Goal: Transaction & Acquisition: Purchase product/service

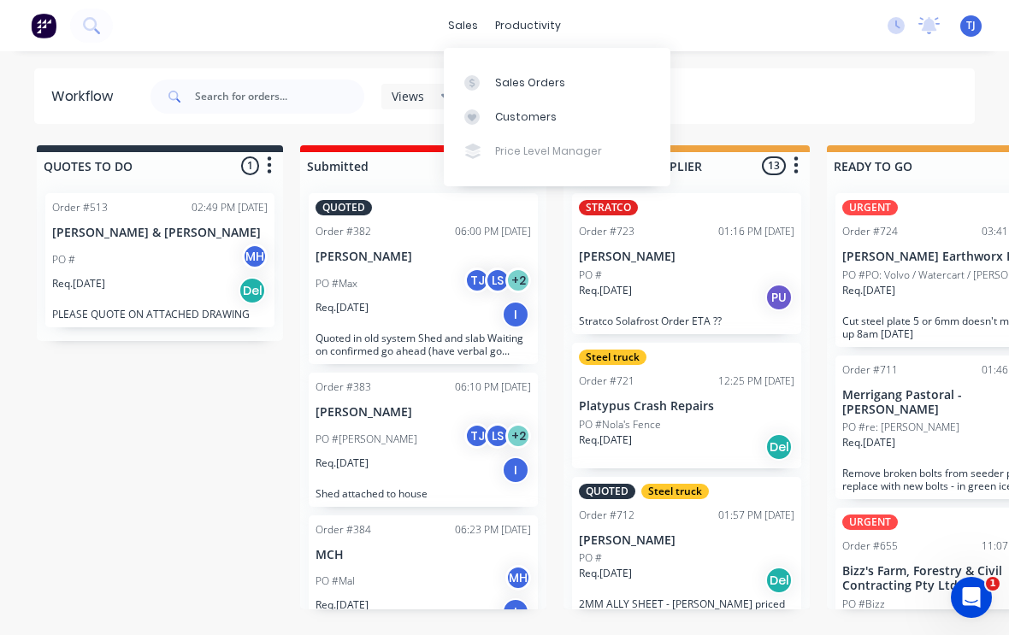
click at [547, 80] on div "Sales Orders" at bounding box center [530, 82] width 70 height 15
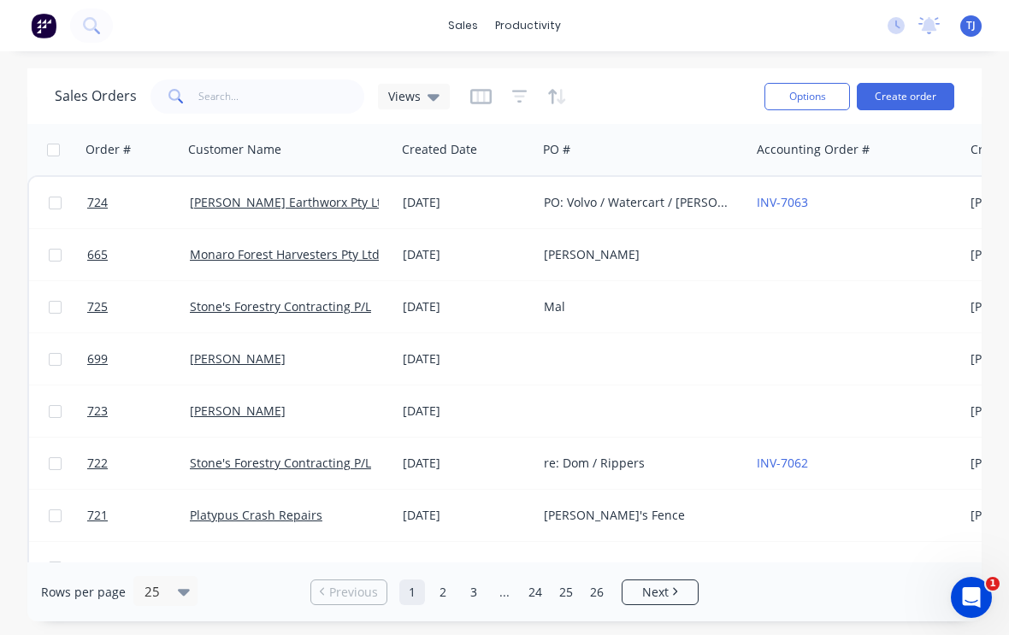
click at [914, 94] on button "Create order" at bounding box center [904, 96] width 97 height 27
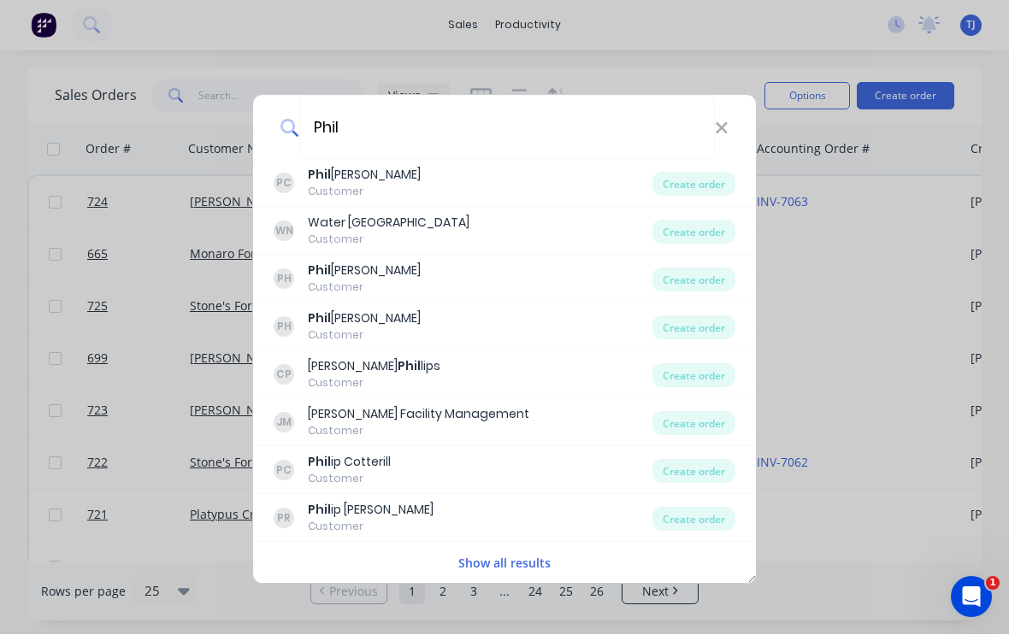
scroll to position [1, 0]
type input "Phil"
click at [726, 126] on icon at bounding box center [720, 128] width 11 height 11
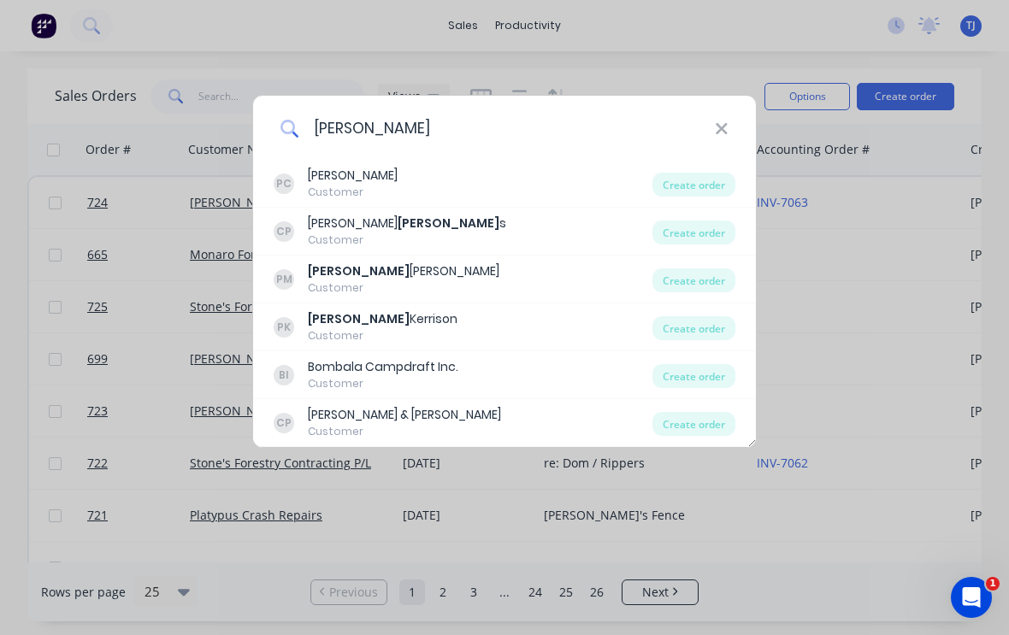
type input "[PERSON_NAME]"
click at [706, 323] on div "Create order" at bounding box center [693, 328] width 83 height 24
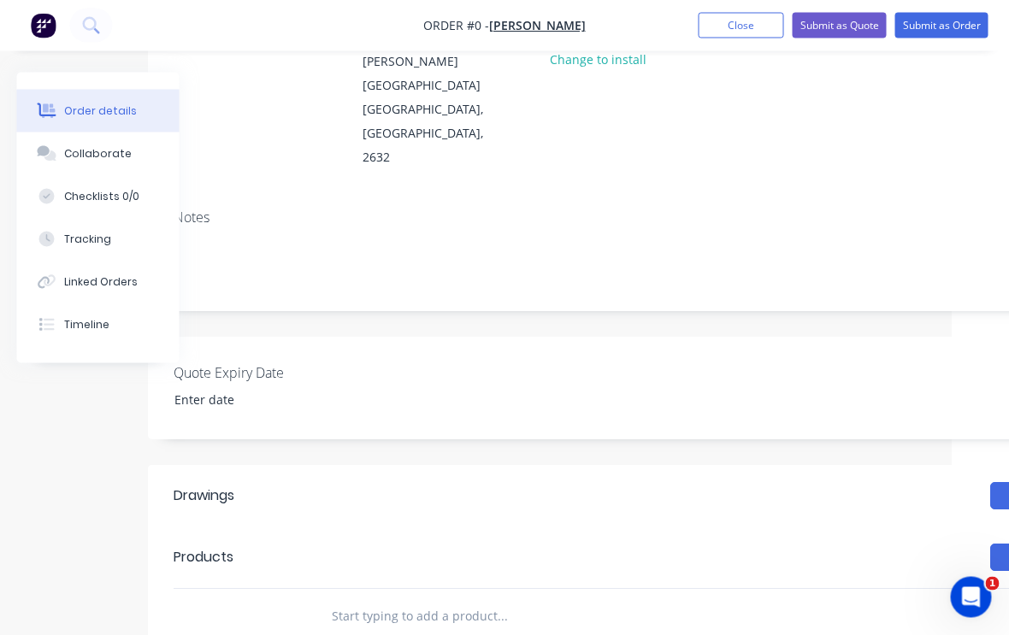
scroll to position [237, 179]
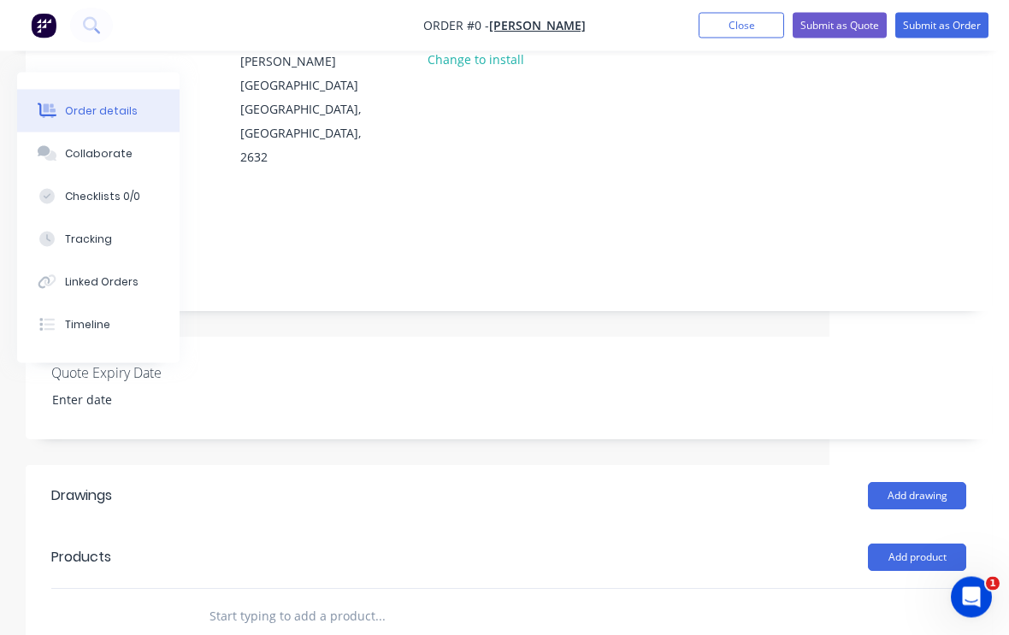
click at [930, 544] on button "Add product" at bounding box center [916, 557] width 98 height 27
click at [900, 588] on div "Product catalogue" at bounding box center [885, 600] width 132 height 25
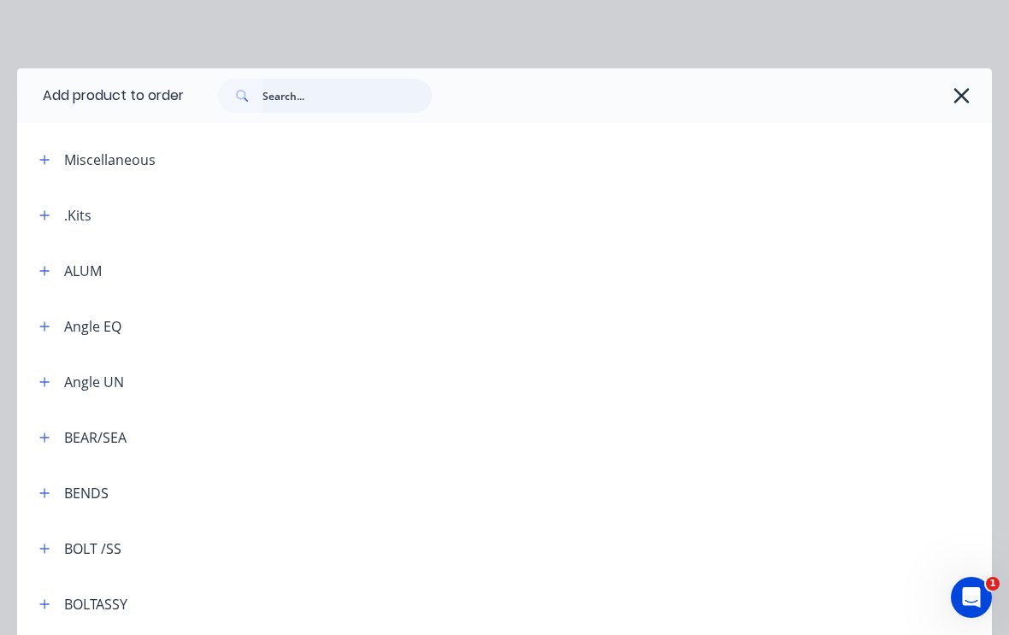
click at [319, 86] on input "text" at bounding box center [346, 96] width 169 height 34
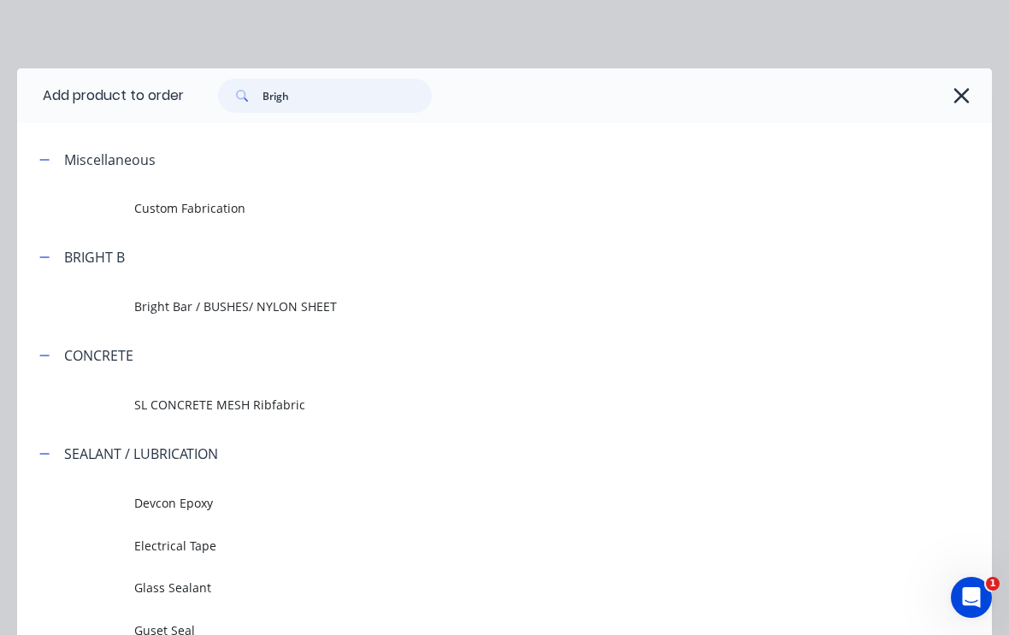
type input "Bright"
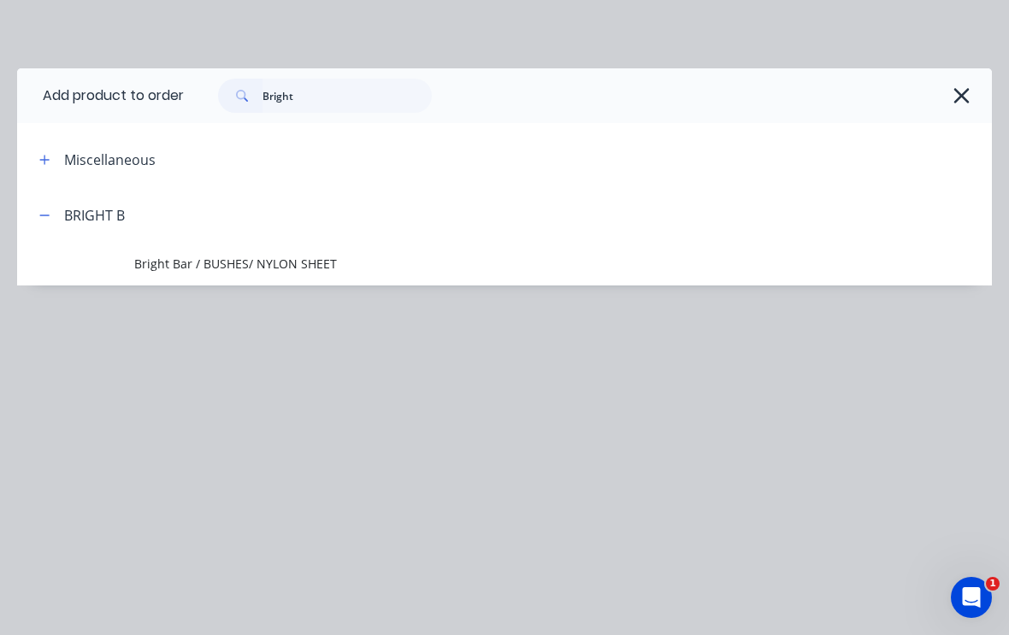
click at [194, 268] on span "Bright Bar / BUSHES/ NYLON SHEET" at bounding box center [477, 264] width 686 height 18
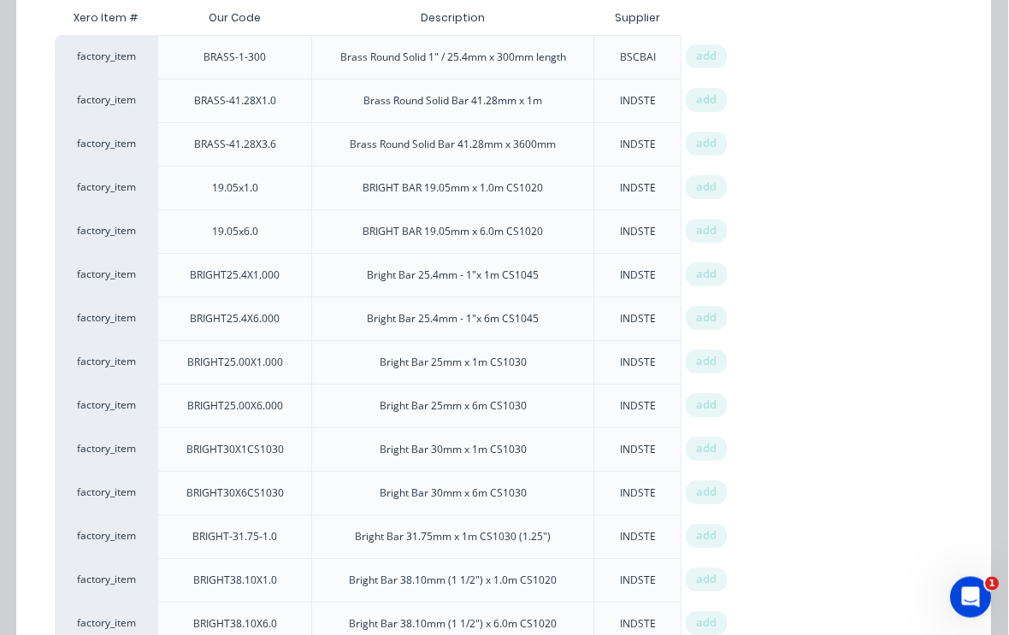
scroll to position [238, 179]
click at [713, 180] on span "add" at bounding box center [707, 187] width 21 height 17
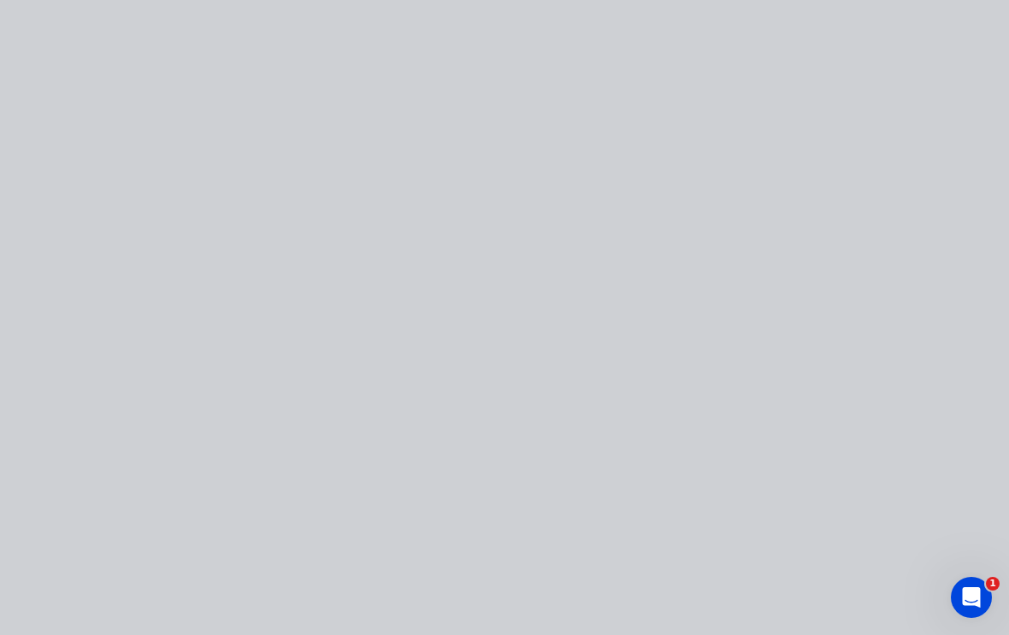
scroll to position [0, 0]
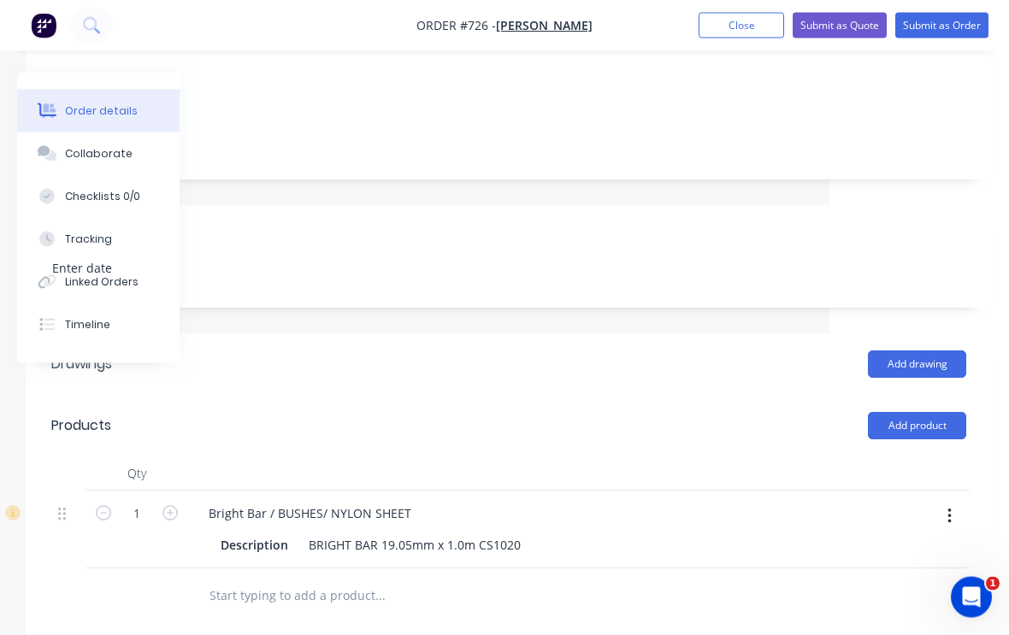
scroll to position [379, 179]
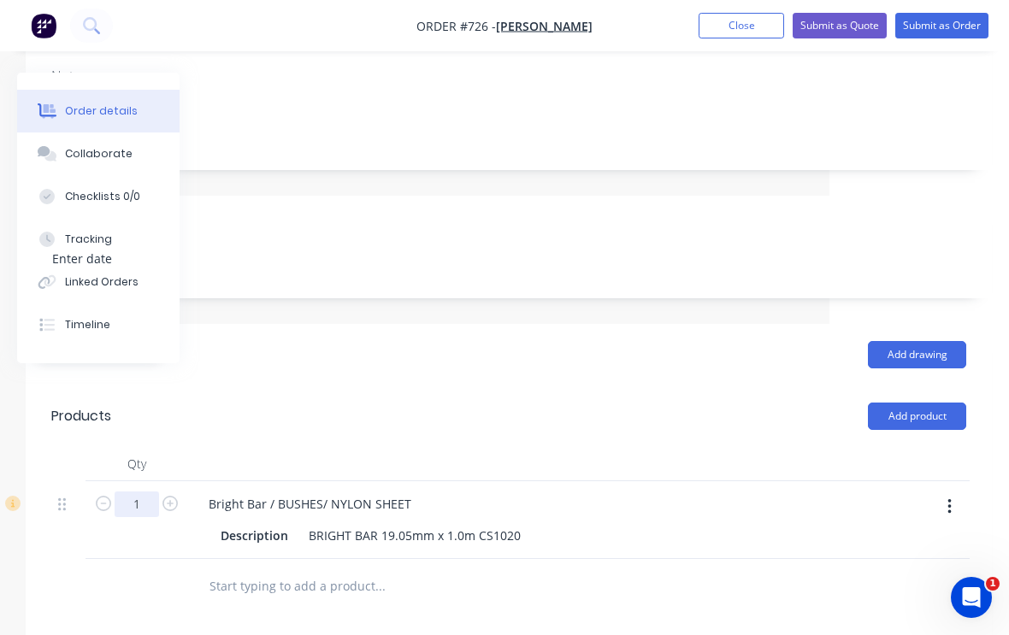
click at [144, 491] on input "1" at bounding box center [137, 504] width 44 height 26
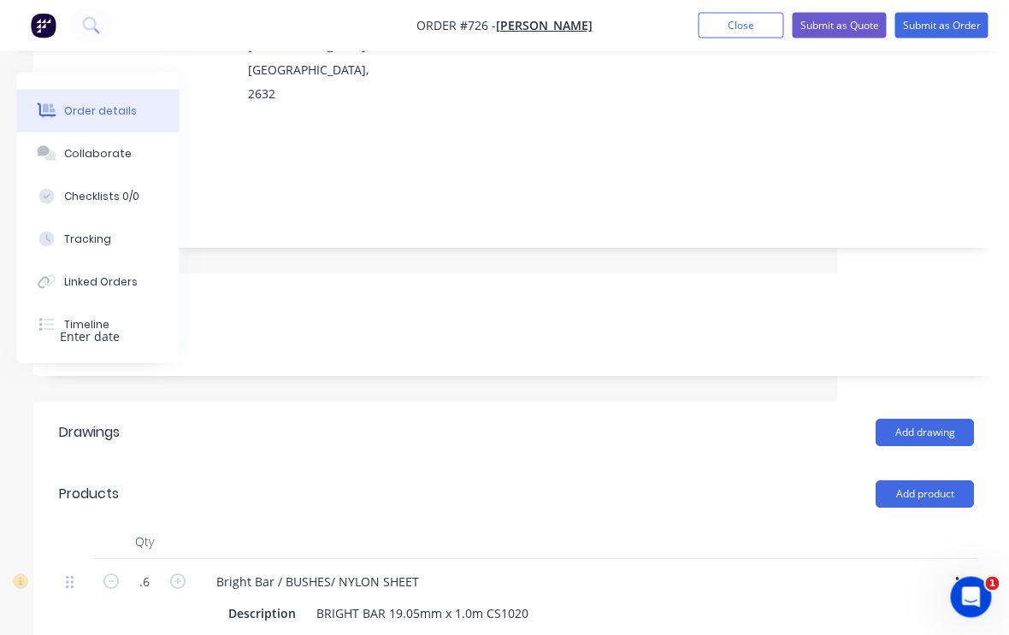
scroll to position [285, 175]
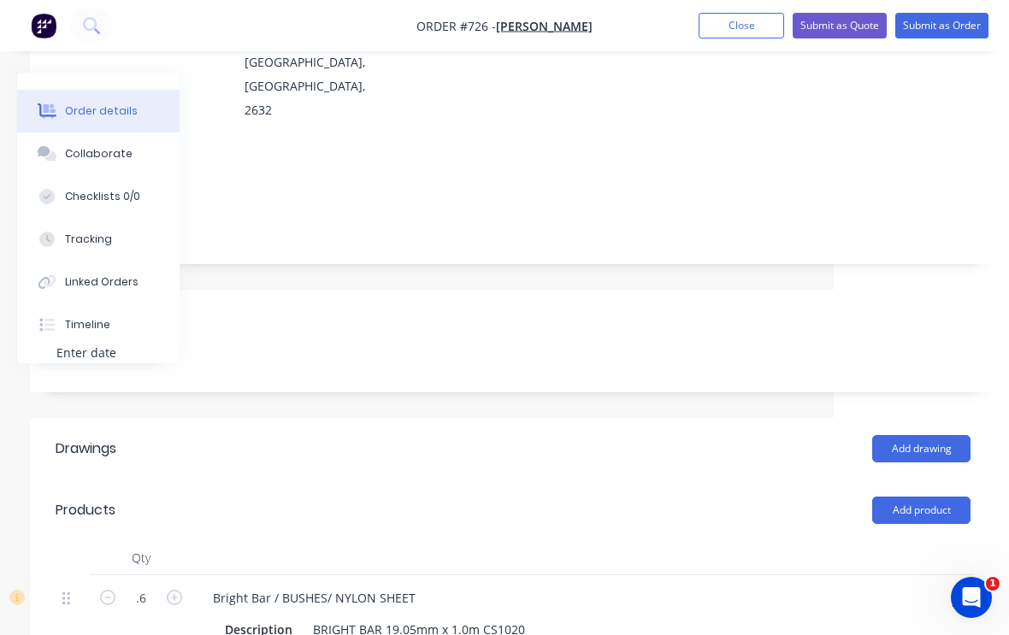
click at [925, 497] on button "Add product" at bounding box center [921, 510] width 98 height 27
type input "0.6"
click at [886, 541] on div "Product catalogue" at bounding box center [889, 553] width 132 height 25
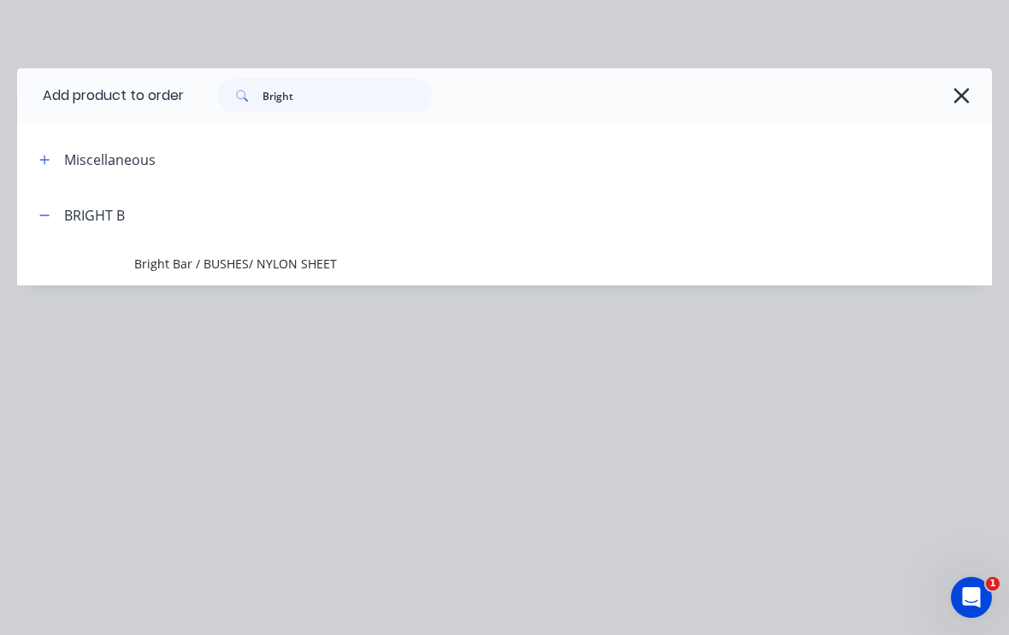
click at [277, 264] on span "Bright Bar / BUSHES/ NYLON SHEET" at bounding box center [477, 264] width 686 height 18
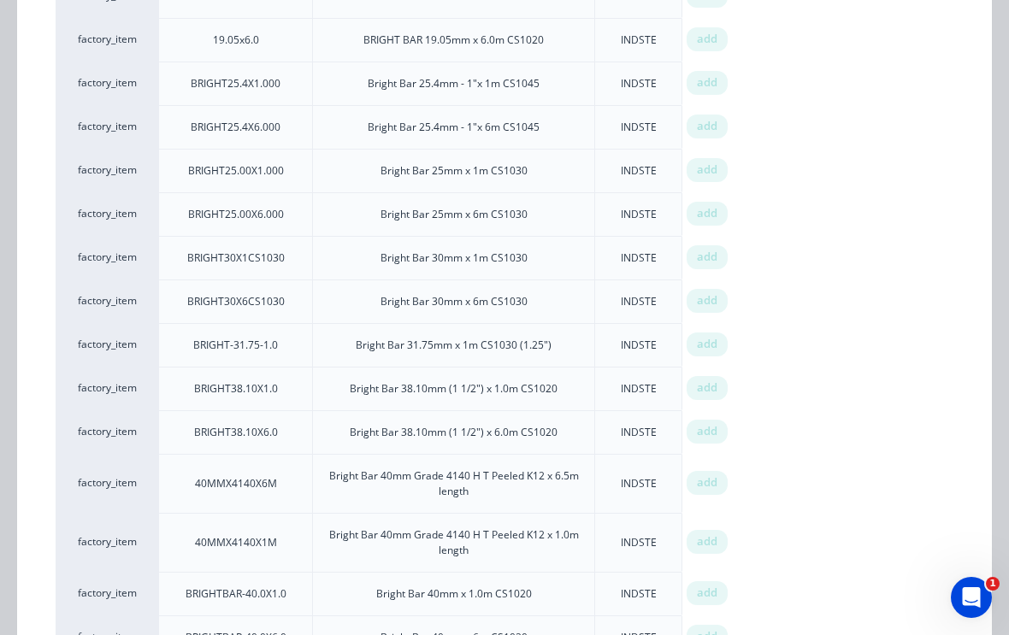
scroll to position [419, 0]
click at [709, 345] on span "add" at bounding box center [707, 342] width 21 height 17
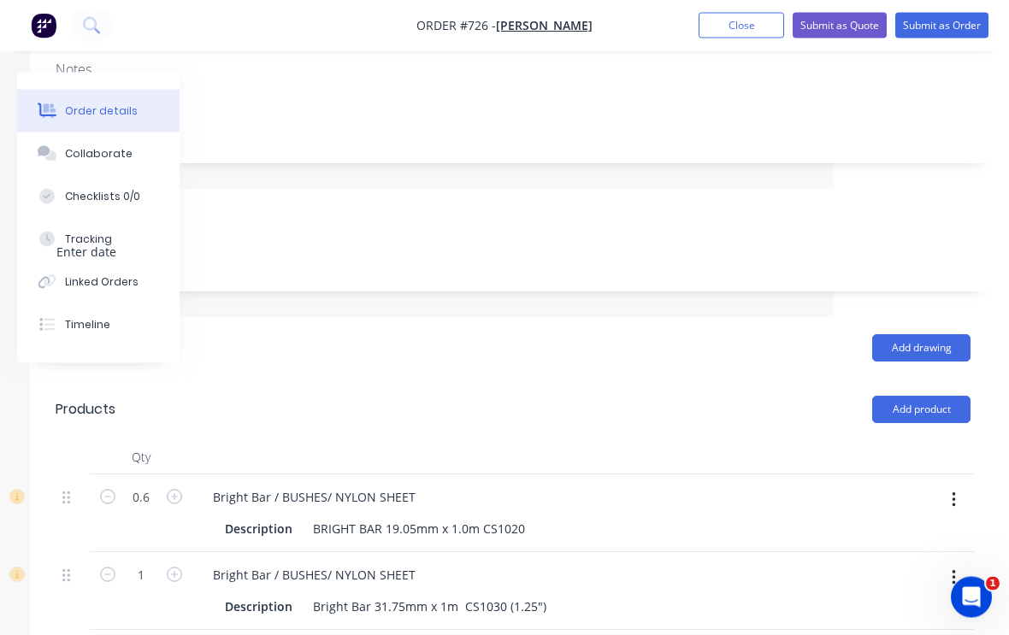
scroll to position [405, 175]
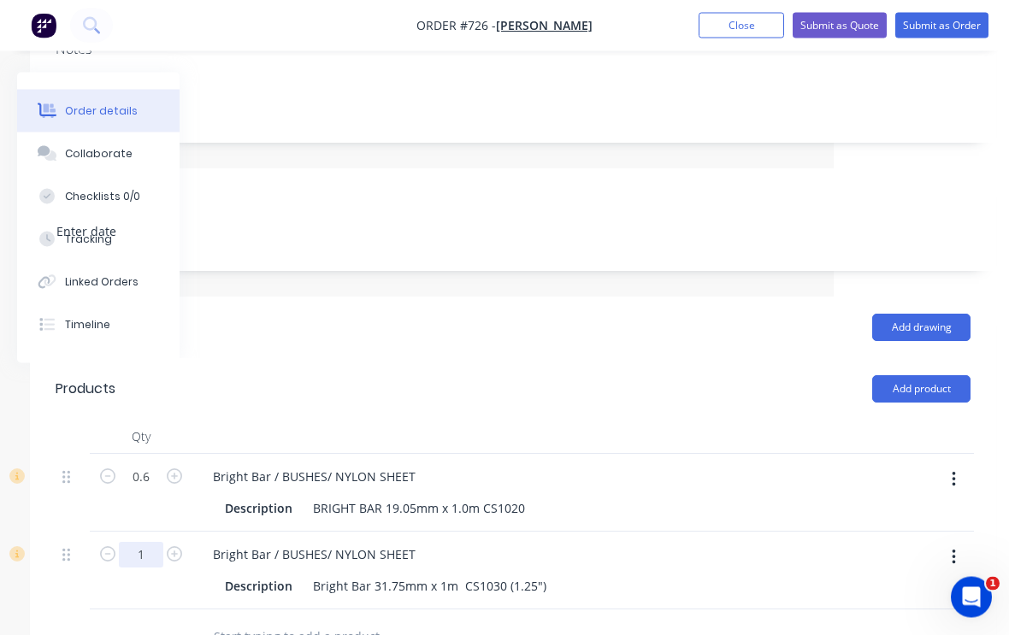
click at [150, 543] on input "1" at bounding box center [141, 556] width 44 height 26
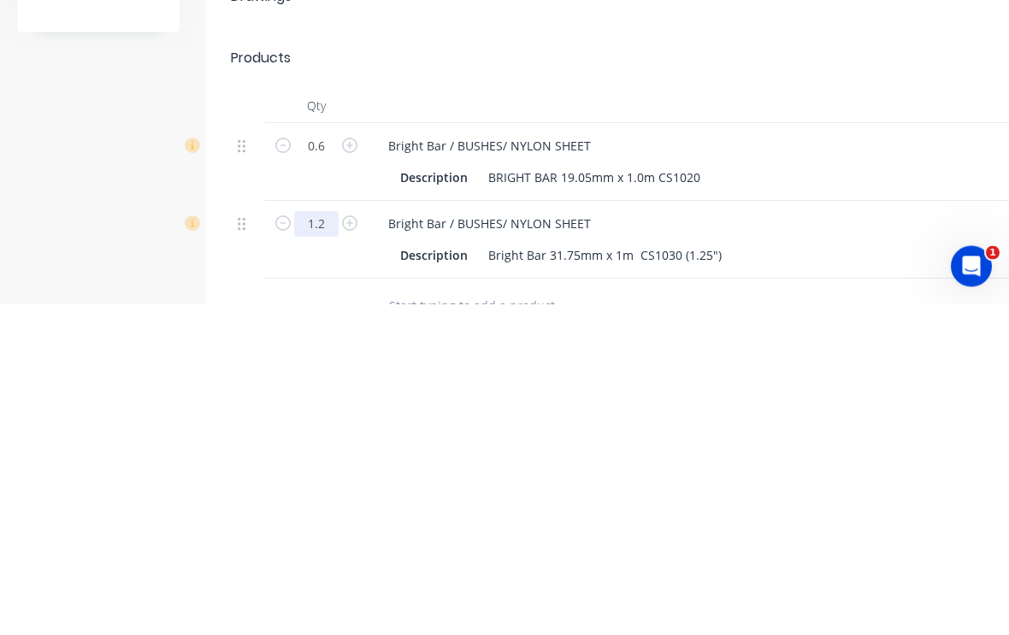
type input "1.2"
click at [320, 465] on input "0.6" at bounding box center [316, 478] width 44 height 26
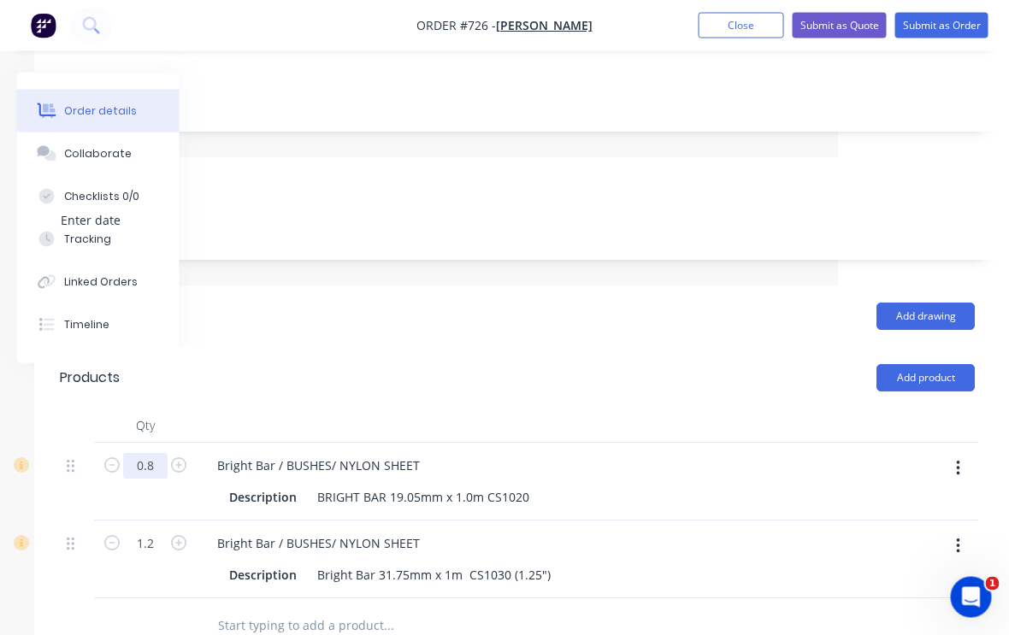
type input "0.8"
click at [941, 365] on button "Add product" at bounding box center [926, 378] width 98 height 27
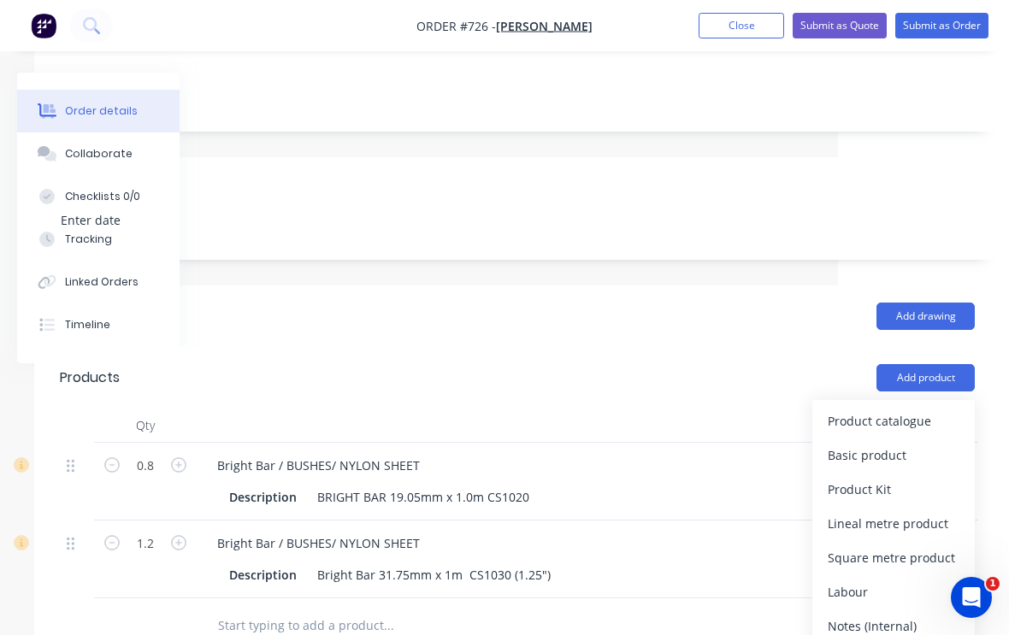
click at [917, 409] on div "Product catalogue" at bounding box center [893, 421] width 132 height 25
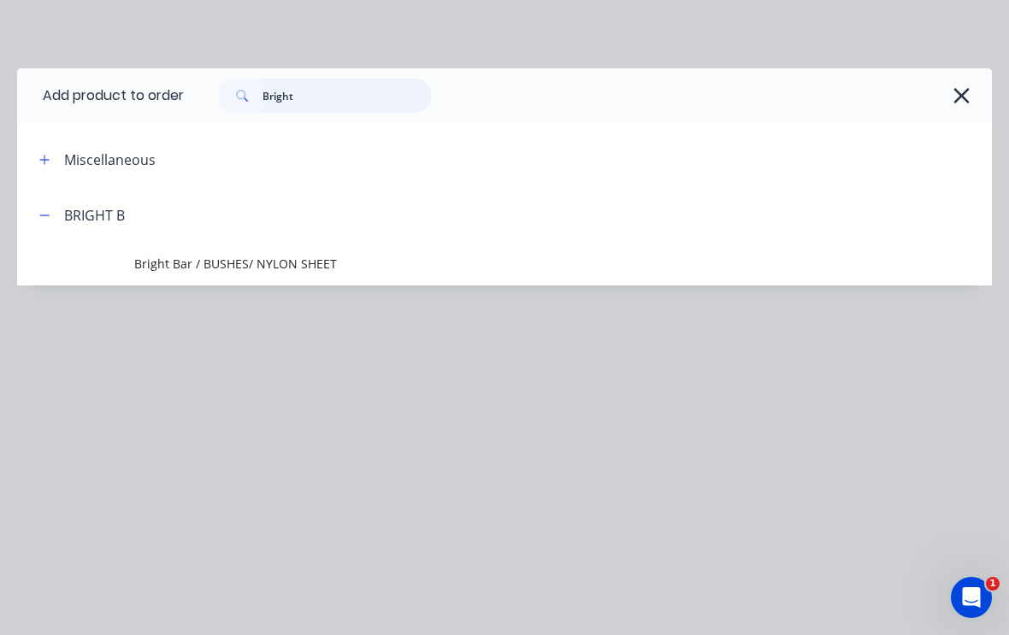
click at [320, 100] on input "Bright" at bounding box center [346, 96] width 169 height 34
type input "B"
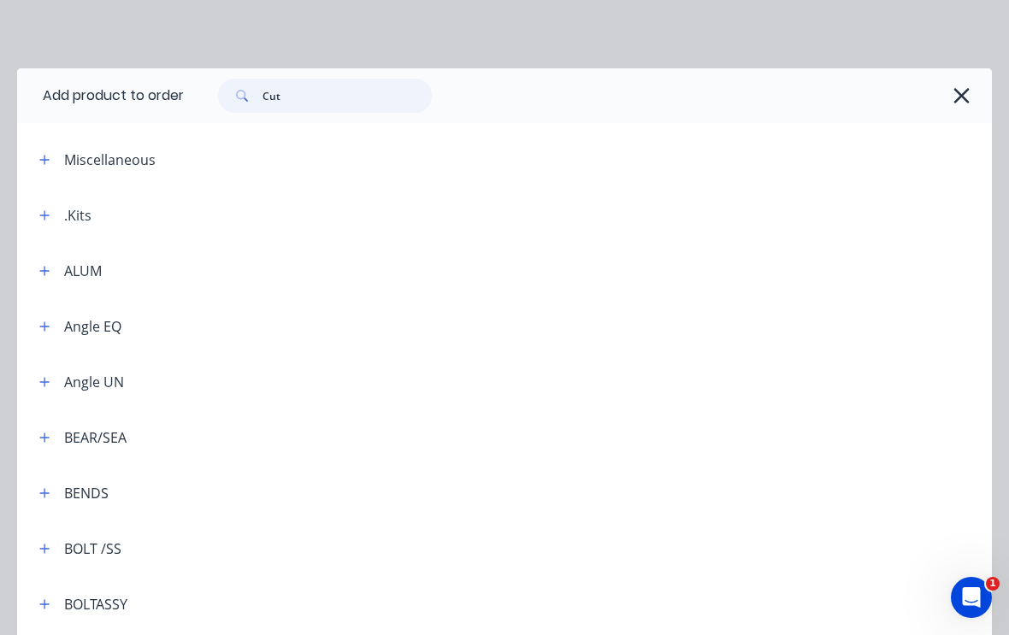
type input "Cutt"
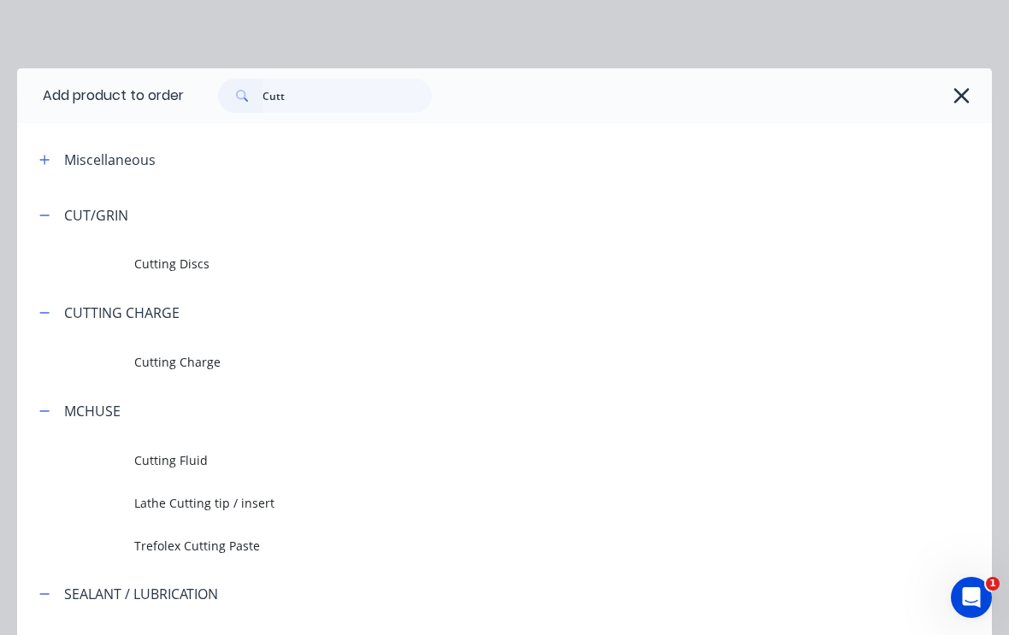
scroll to position [417, 171]
click at [173, 363] on span "Cutting Charge" at bounding box center [477, 362] width 686 height 18
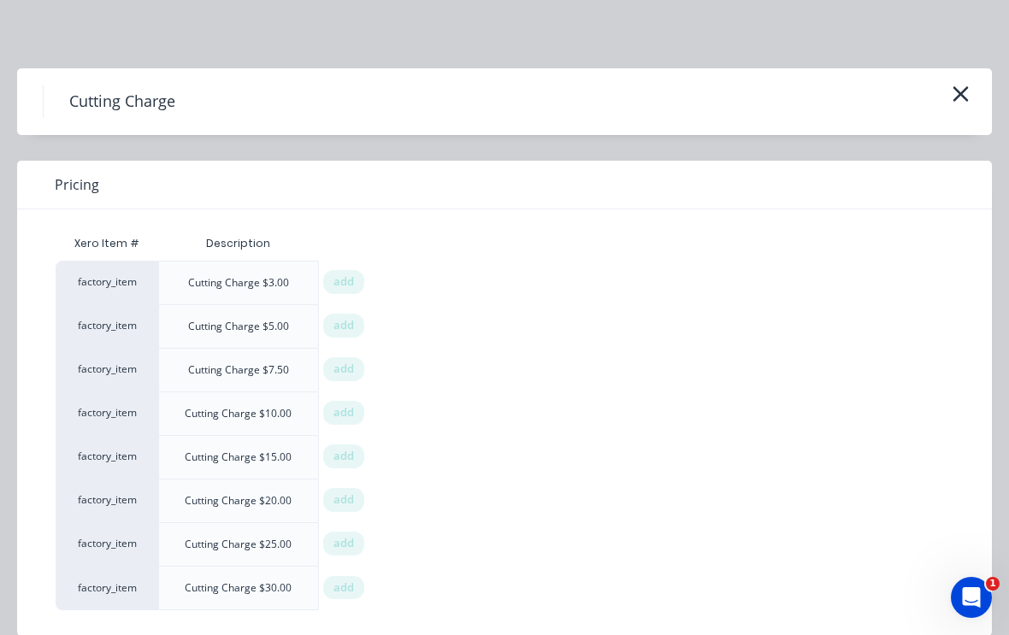
click at [334, 326] on span "add" at bounding box center [343, 325] width 21 height 17
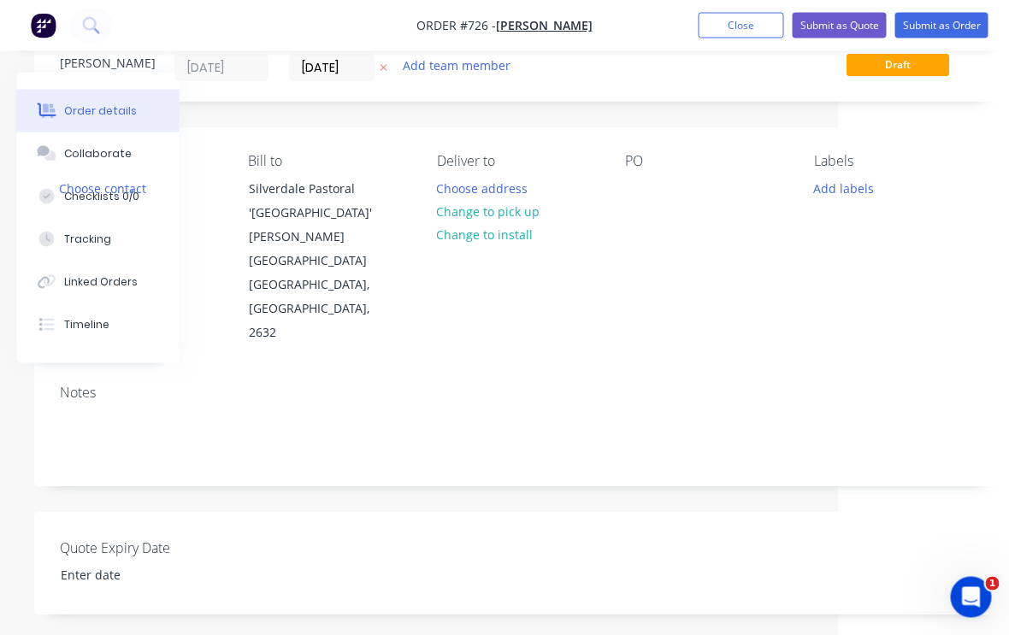
scroll to position [0, 170]
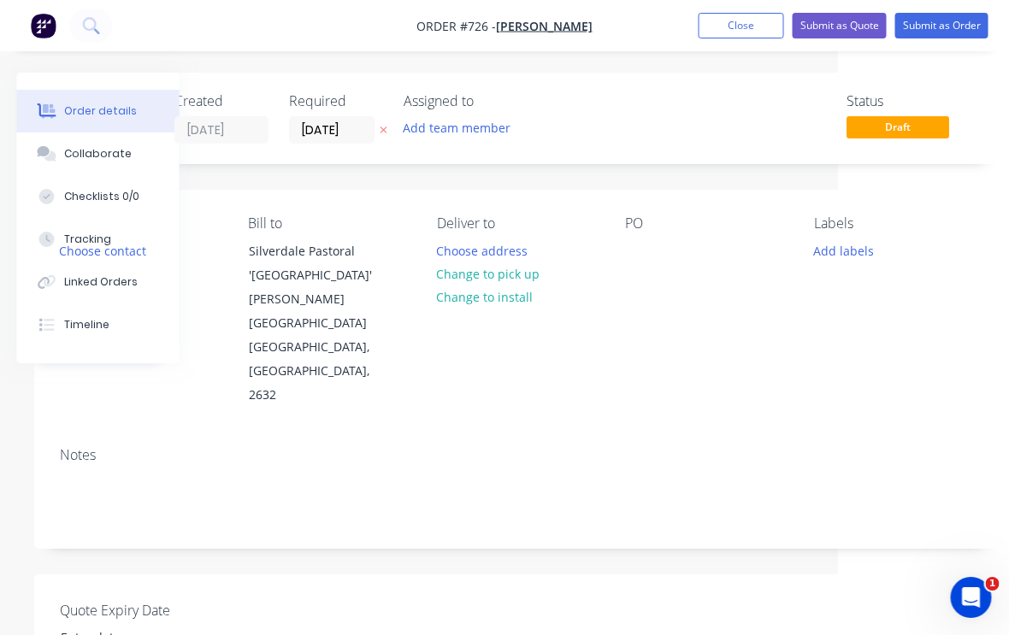
click at [524, 269] on button "Change to pick up" at bounding box center [488, 273] width 121 height 23
click at [856, 250] on button "Add labels" at bounding box center [842, 249] width 79 height 23
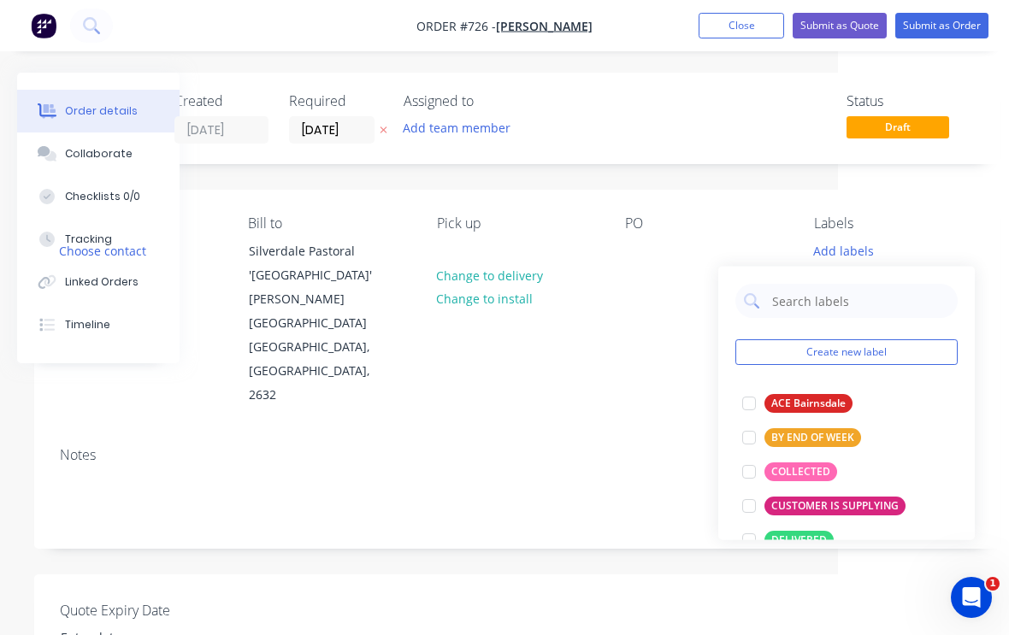
click at [750, 477] on div at bounding box center [749, 472] width 34 height 34
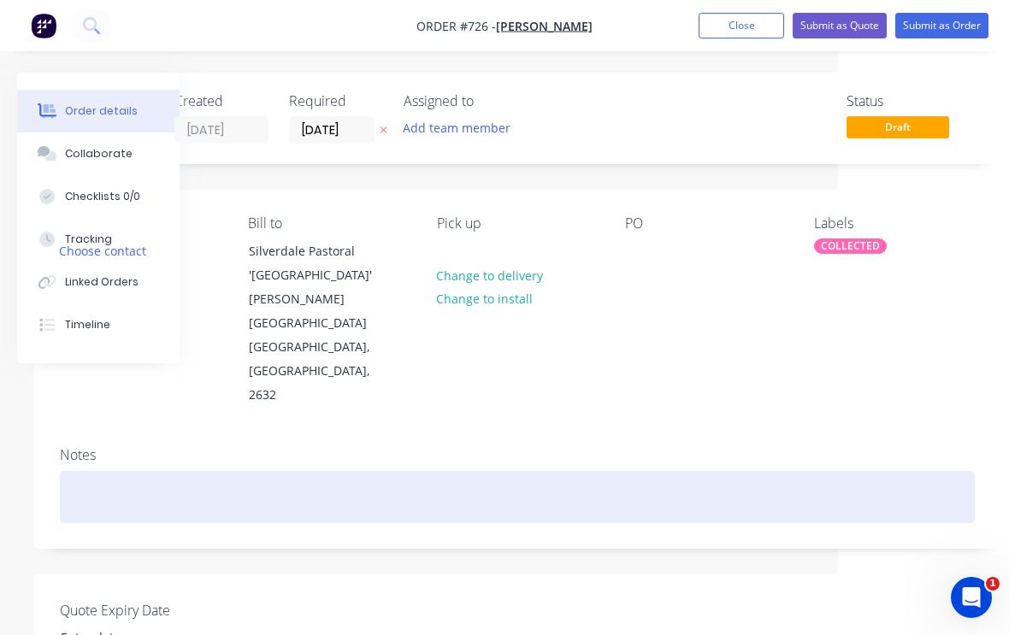
click at [624, 471] on div at bounding box center [517, 497] width 914 height 52
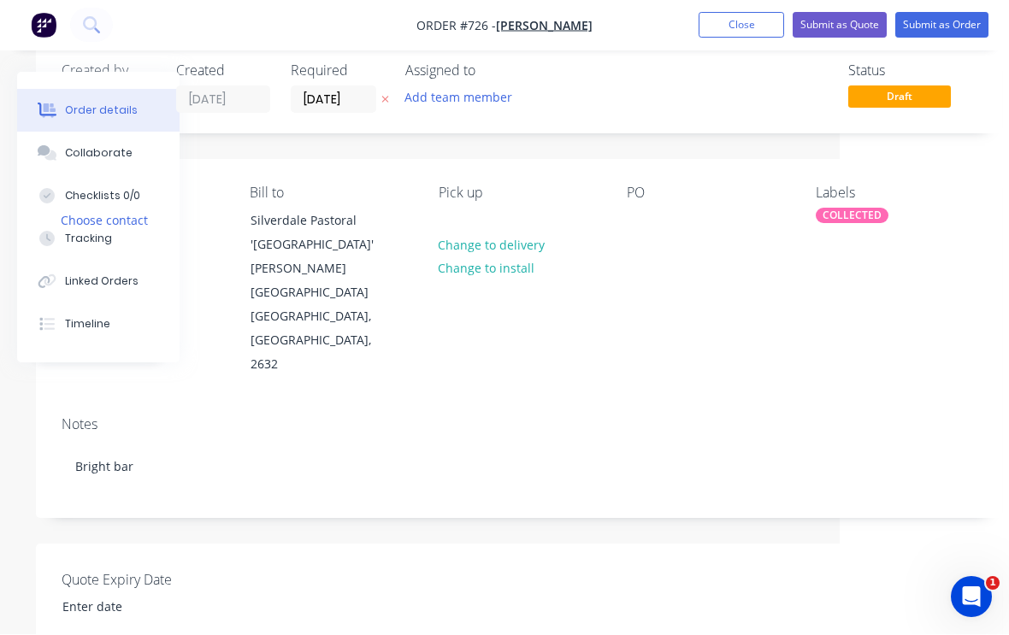
scroll to position [31, 169]
click at [956, 19] on button "Submit as Order" at bounding box center [941, 26] width 93 height 26
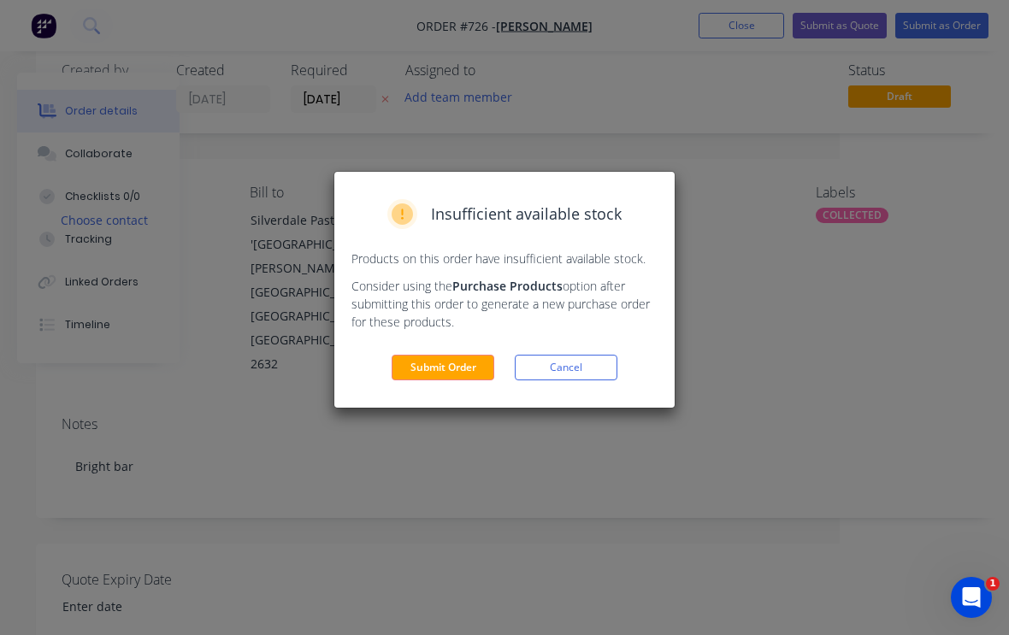
click at [458, 372] on button "Submit Order" at bounding box center [442, 368] width 103 height 26
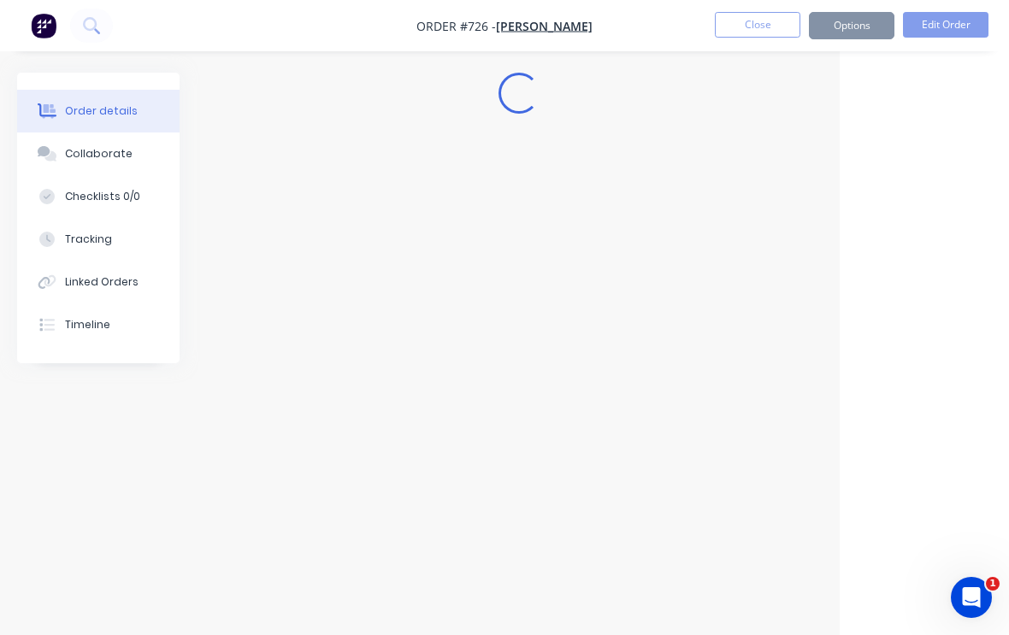
scroll to position [28, 169]
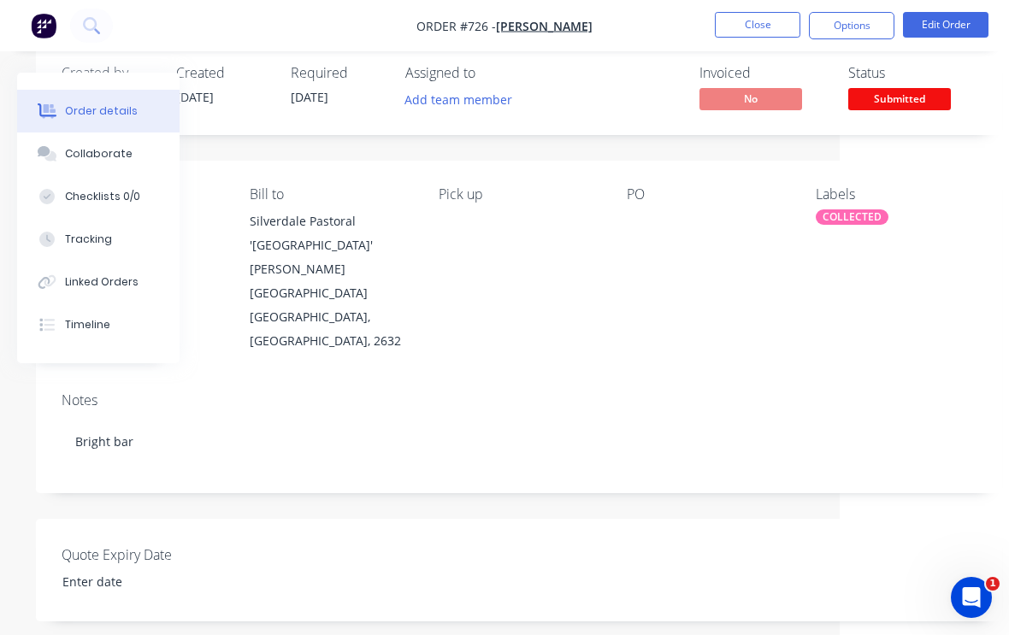
click at [759, 26] on button "Close" at bounding box center [756, 25] width 85 height 26
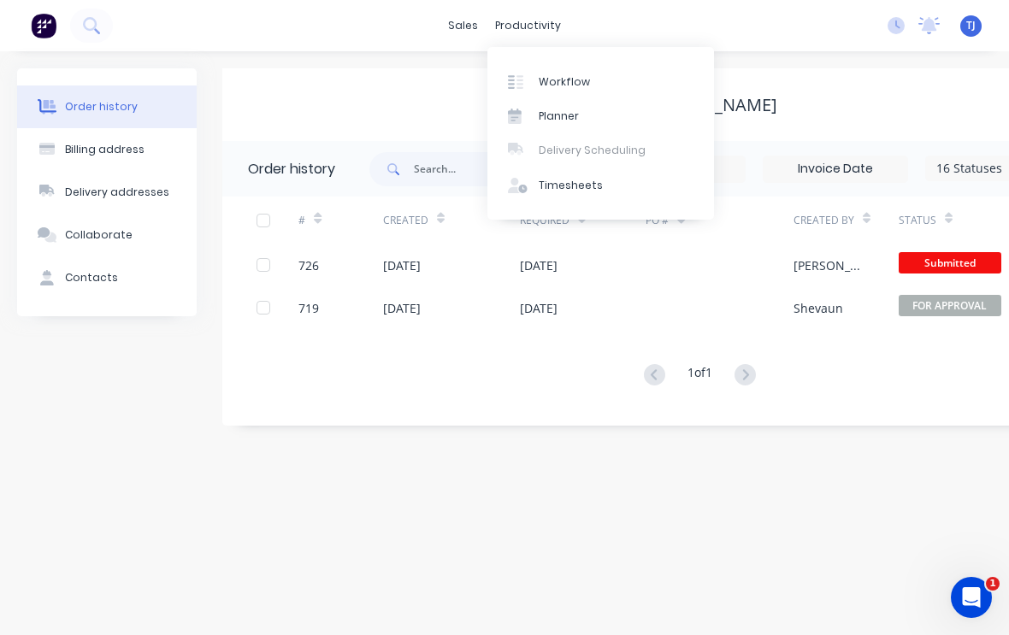
click at [580, 83] on div "Workflow" at bounding box center [563, 81] width 51 height 15
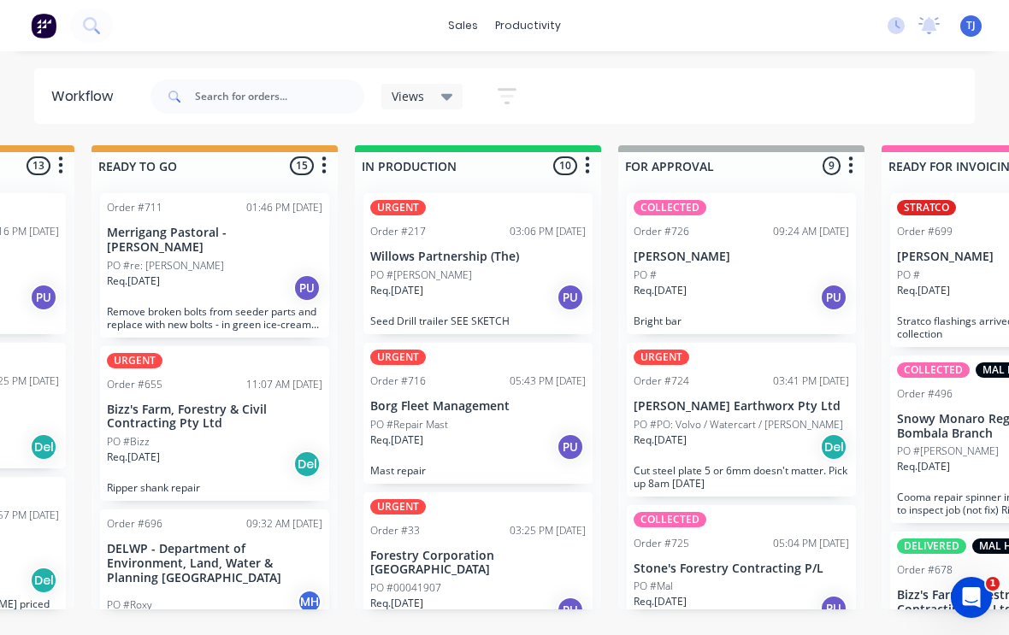
scroll to position [410, 0]
